Goal: Task Accomplishment & Management: Use online tool/utility

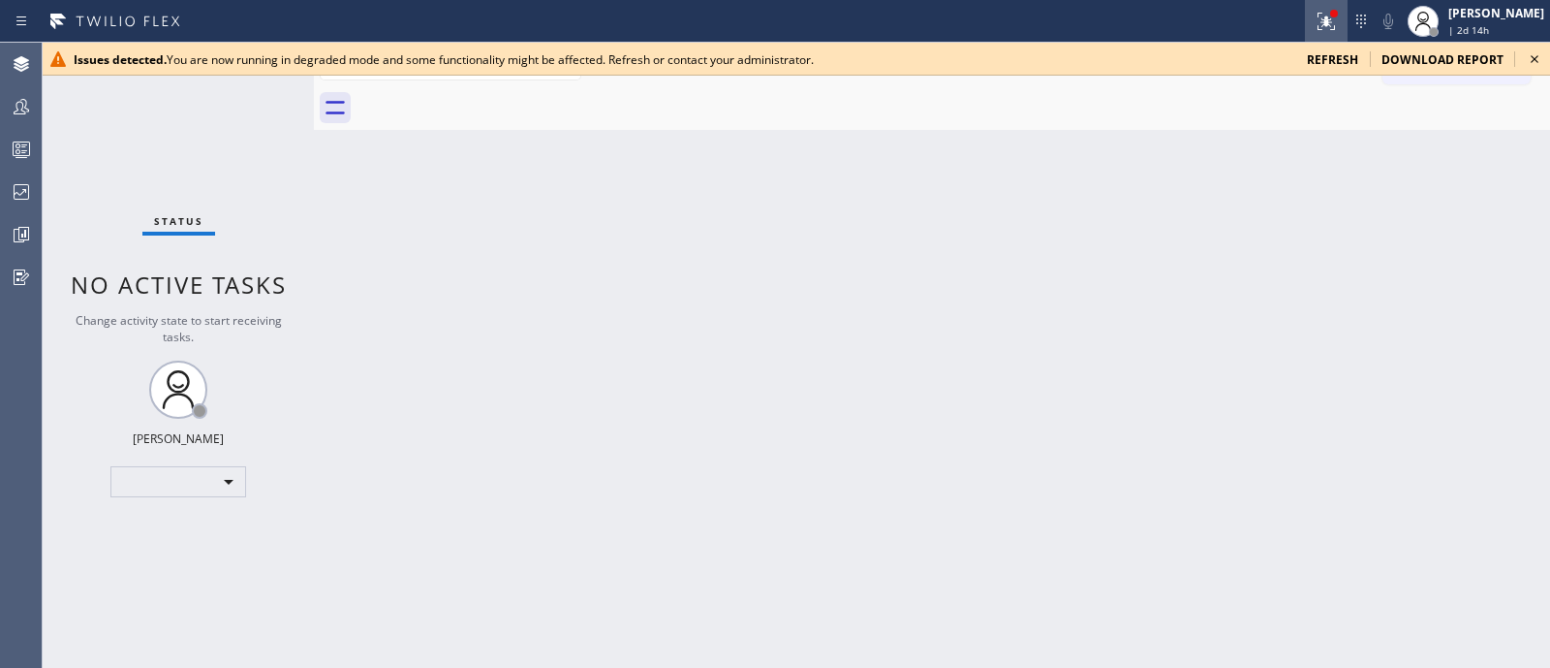
click at [1305, 10] on div at bounding box center [1326, 21] width 43 height 23
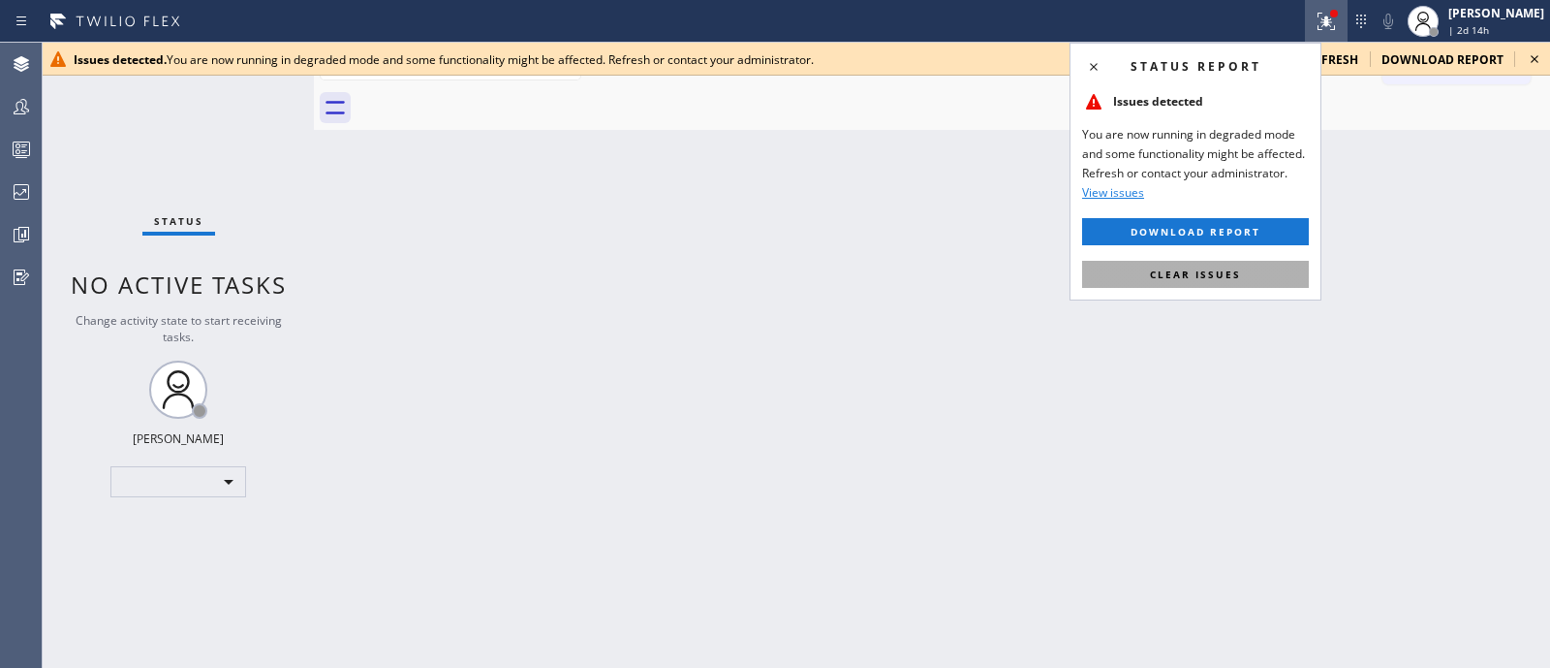
click at [1216, 267] on span "Clear issues" at bounding box center [1195, 274] width 91 height 14
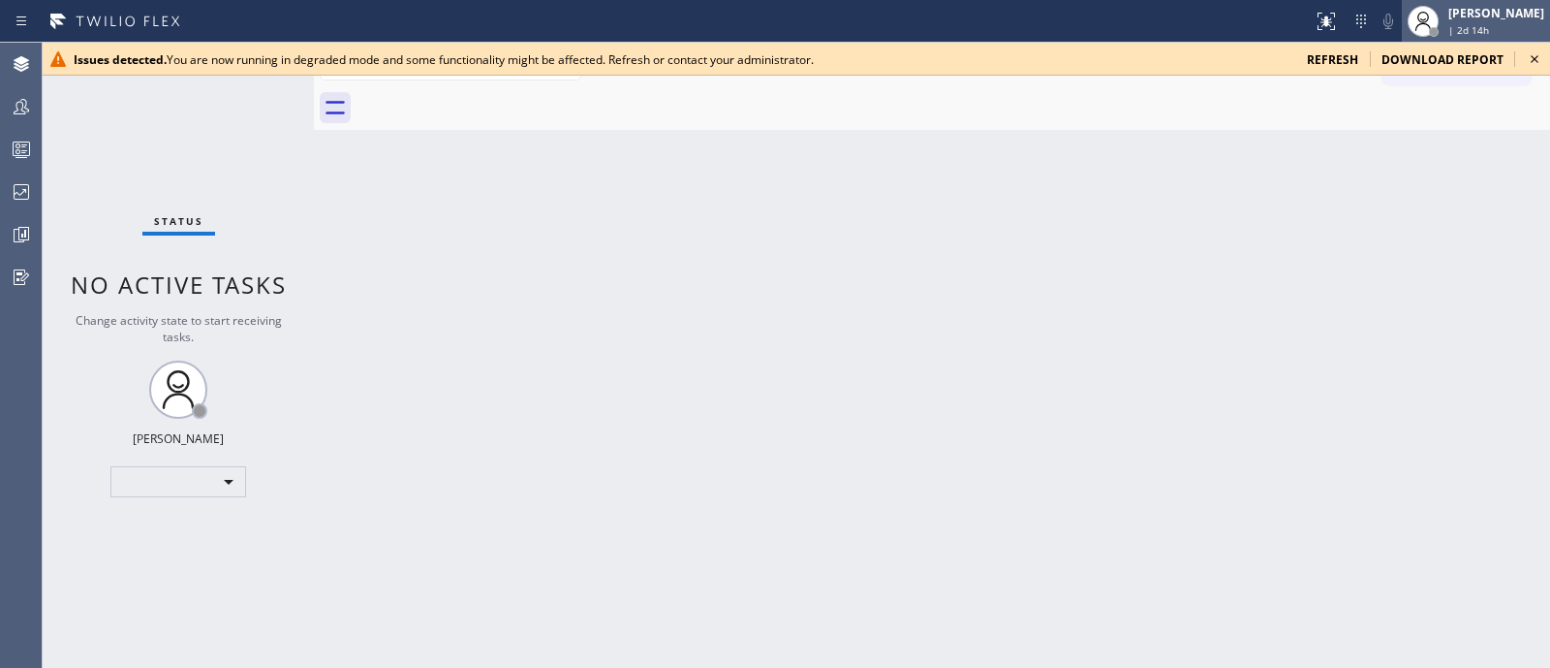
click at [1463, 2] on div "Jehn Kersten Omelgo | 2d 14h" at bounding box center [1476, 21] width 148 height 43
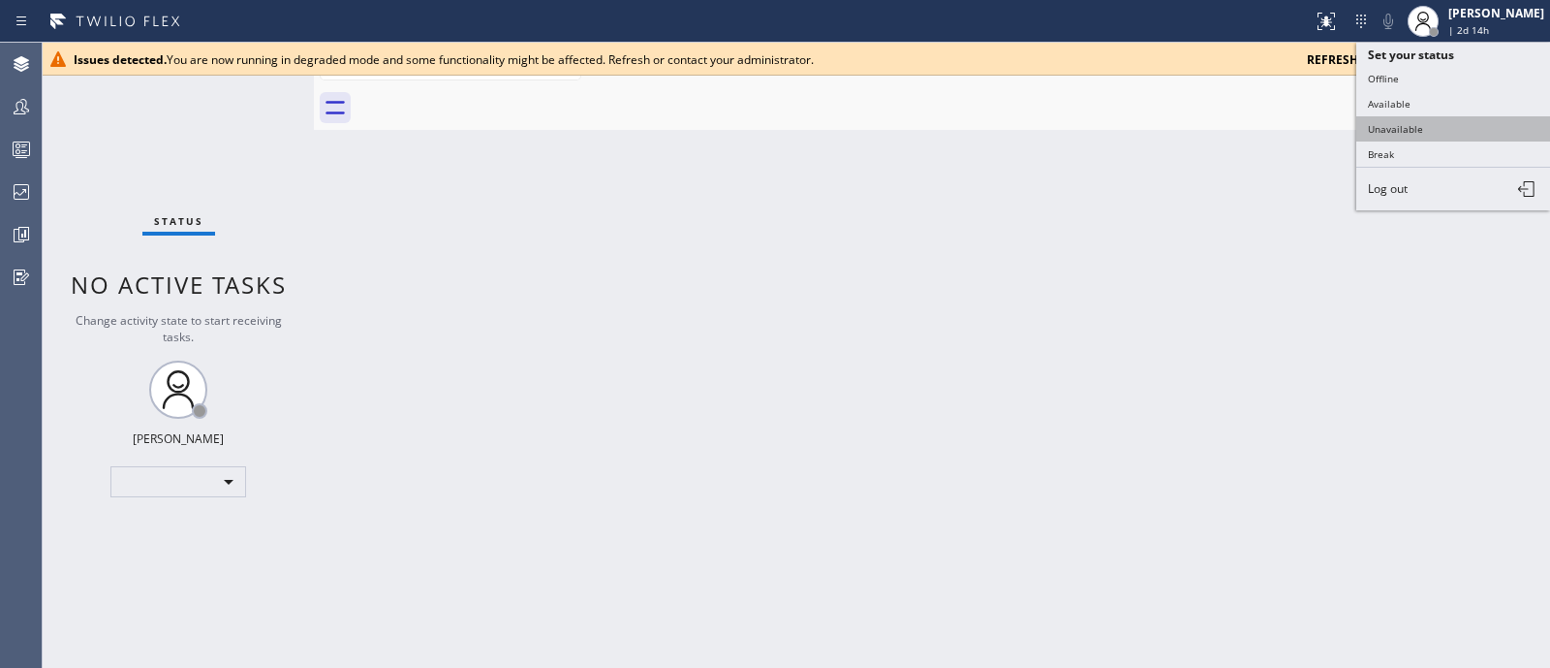
click at [1396, 129] on button "Unavailable" at bounding box center [1453, 128] width 194 height 25
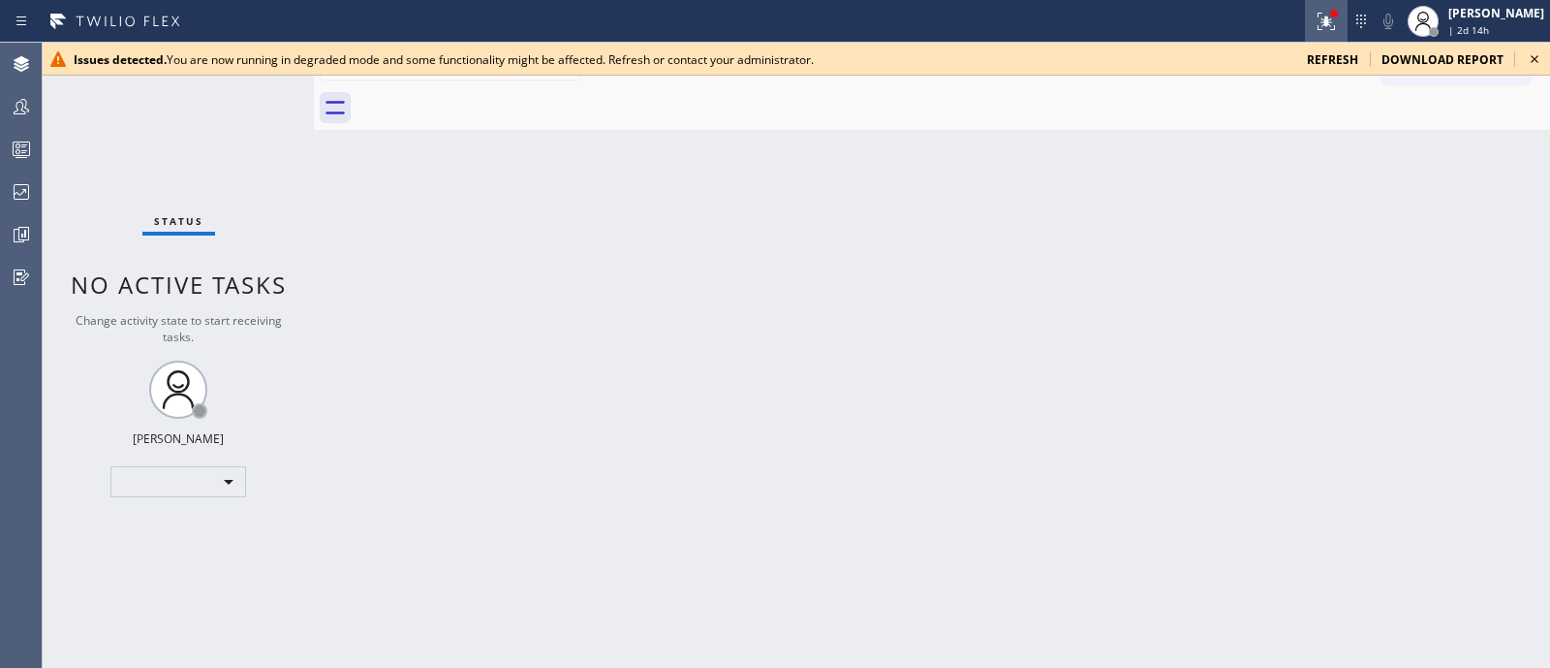
click at [1315, 21] on icon at bounding box center [1326, 21] width 23 height 23
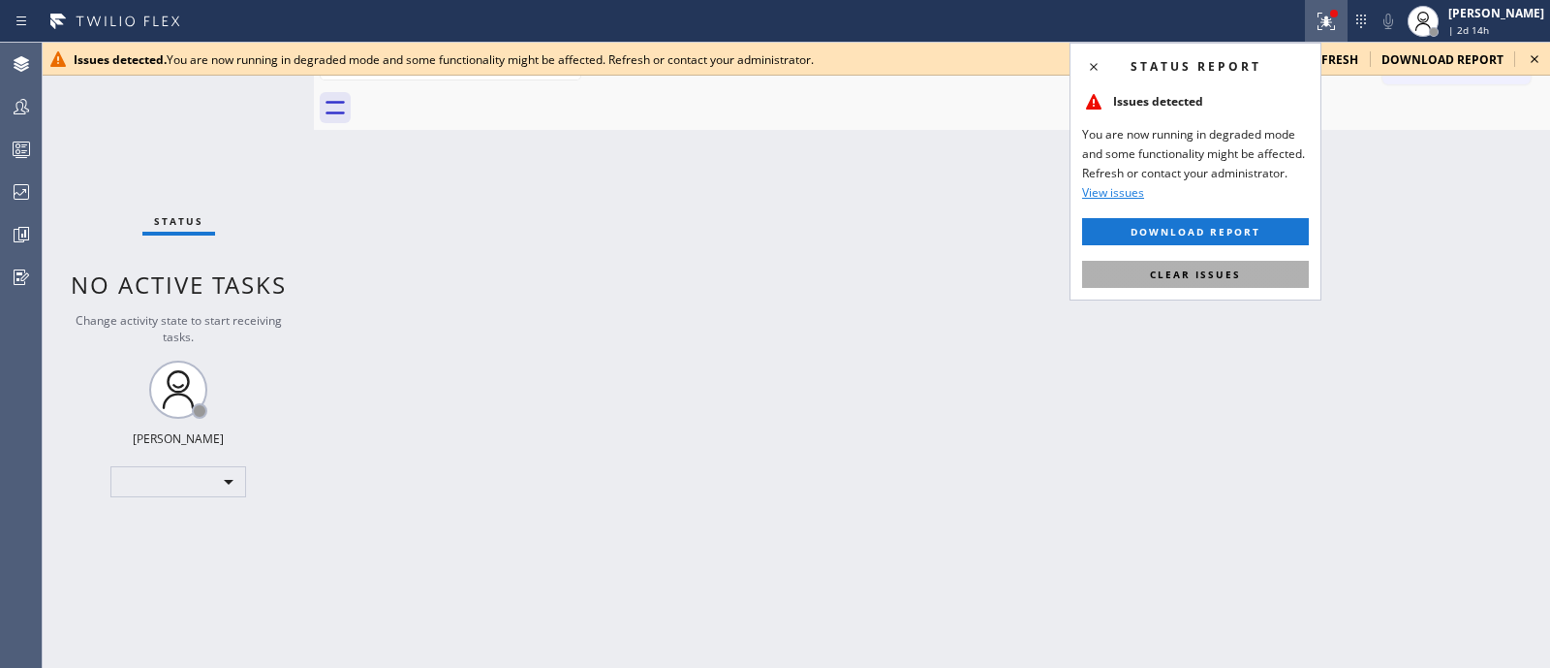
click at [1215, 276] on span "Clear issues" at bounding box center [1195, 274] width 91 height 14
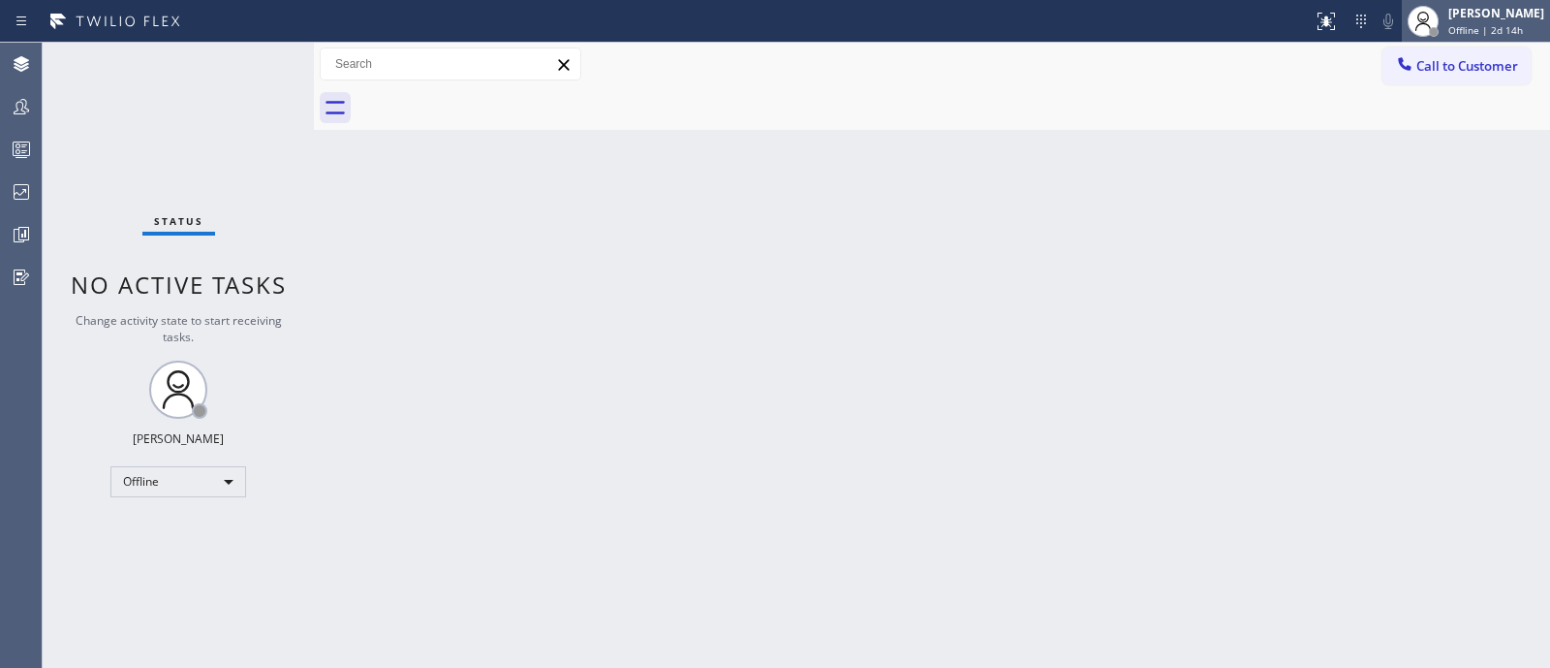
click at [1449, 27] on span "Offline | 2d 14h" at bounding box center [1486, 30] width 75 height 14
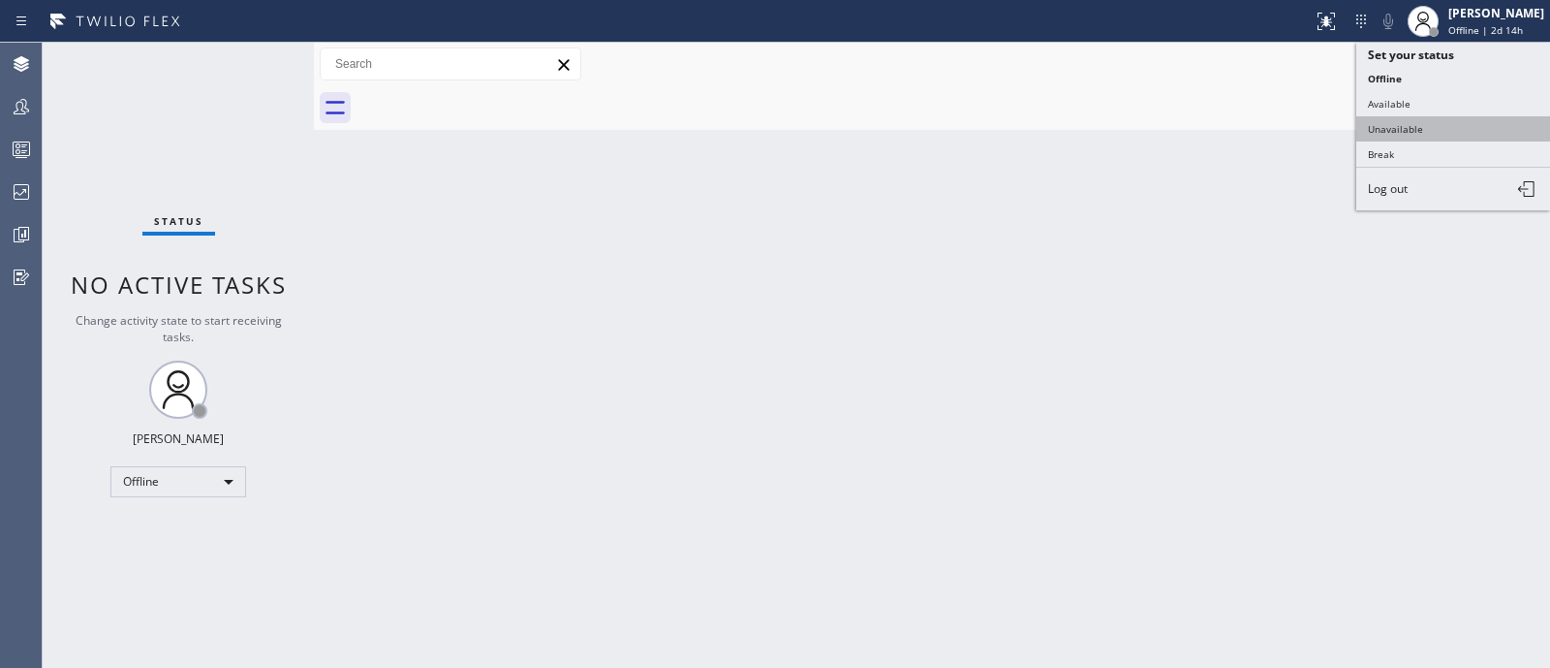
click at [1419, 118] on button "Unavailable" at bounding box center [1453, 128] width 194 height 25
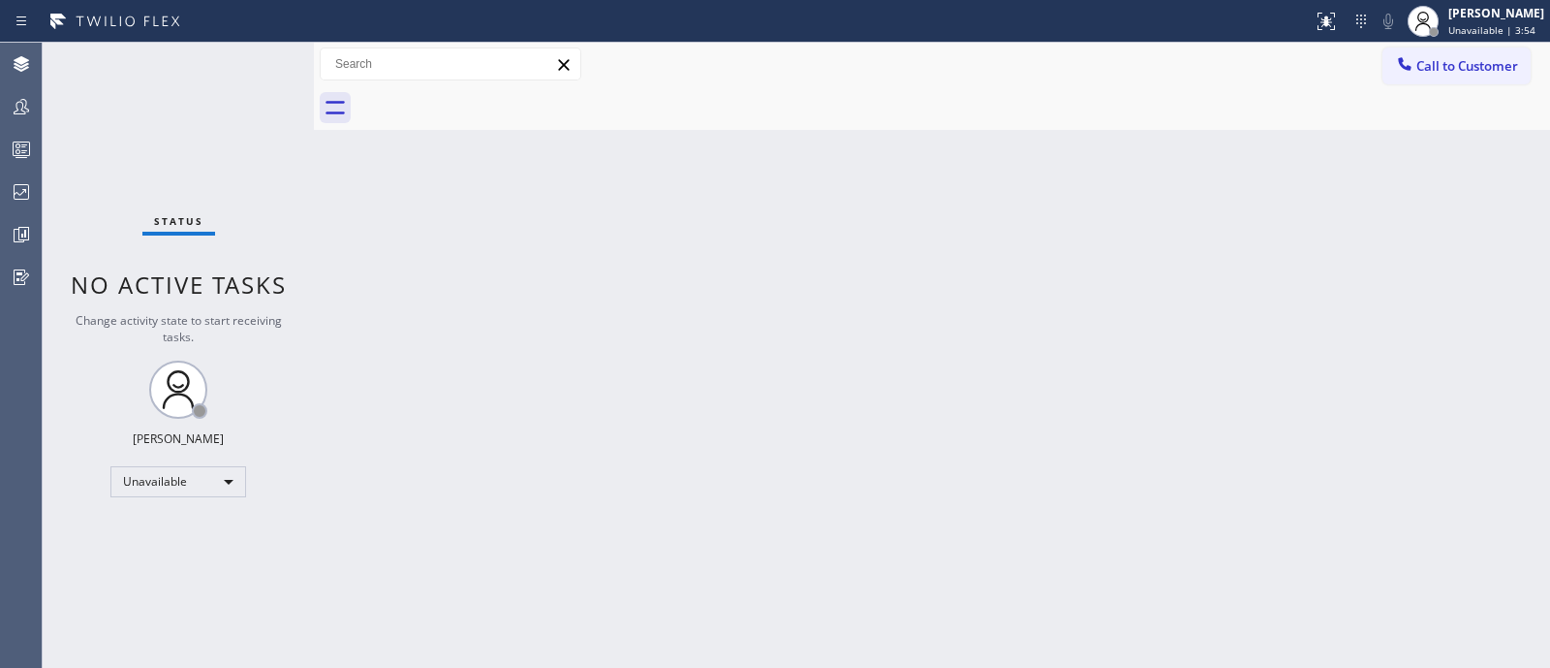
click at [1439, 323] on div "Back to Dashboard Change Sender ID Customers Technicians Select a contact Outbo…" at bounding box center [932, 355] width 1236 height 625
click at [573, 438] on div "Back to Dashboard Change Sender ID Customers Technicians Select a contact Outbo…" at bounding box center [932, 355] width 1236 height 625
click at [864, 545] on div "Back to Dashboard Change Sender ID Customers Technicians Select a contact Outbo…" at bounding box center [932, 355] width 1236 height 625
click at [1549, 171] on div "Back to Dashboard Change Sender ID Customers Technicians Select a contact Outbo…" at bounding box center [932, 355] width 1236 height 625
click at [1315, 20] on icon at bounding box center [1326, 21] width 23 height 23
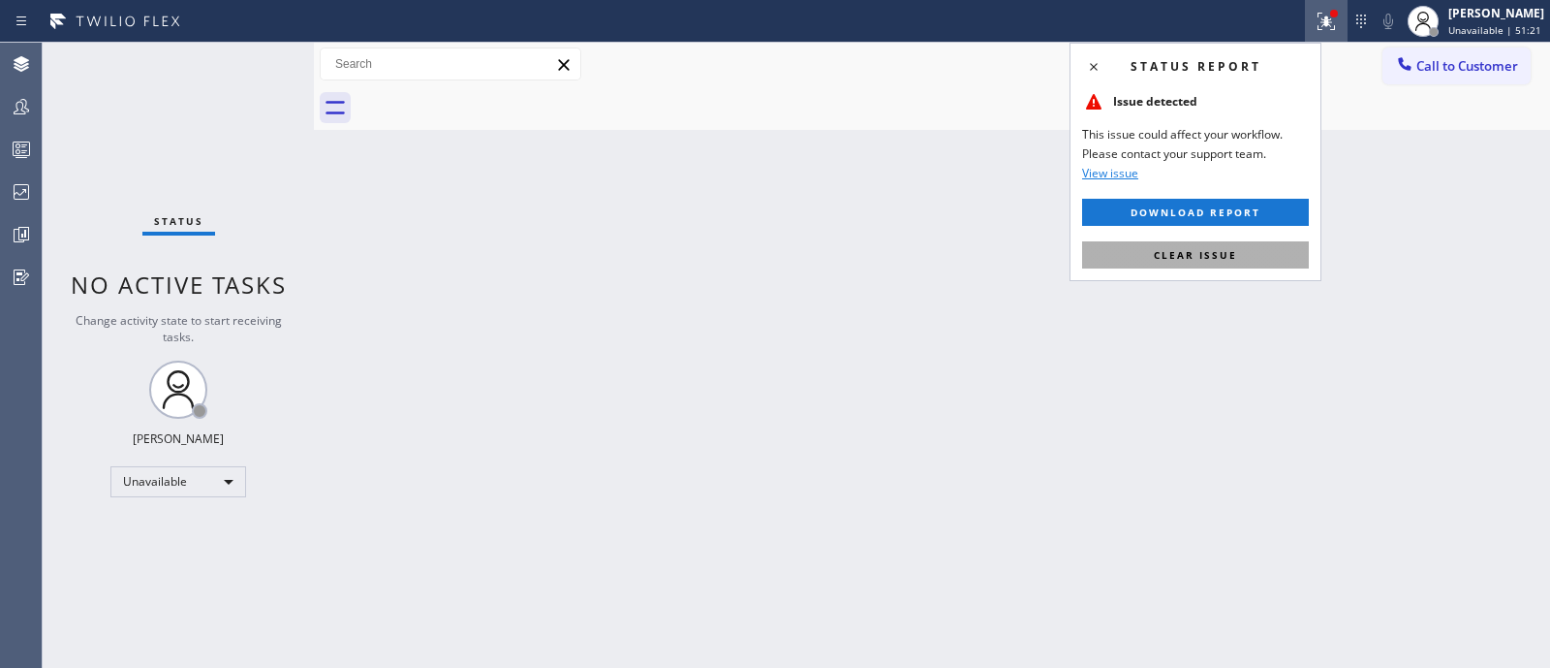
click at [1102, 241] on button "Clear issue" at bounding box center [1195, 254] width 227 height 27
